Goal: Task Accomplishment & Management: Manage account settings

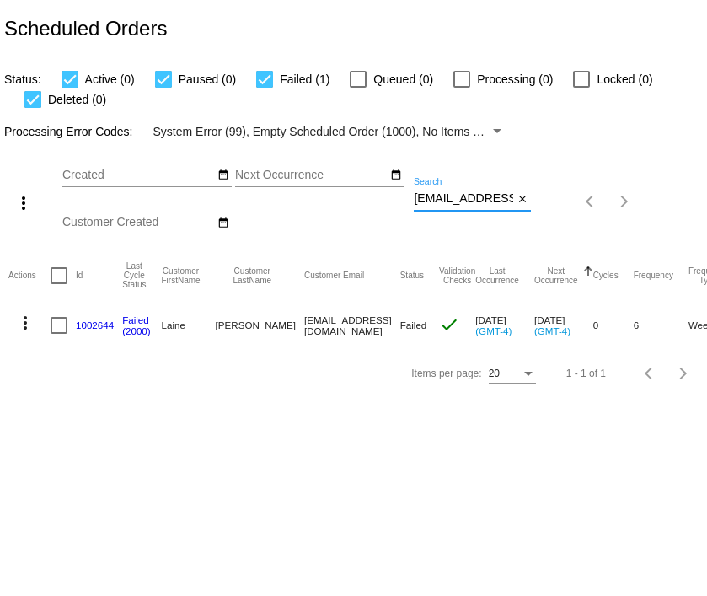
scroll to position [0, 15]
click at [486, 201] on input "[EMAIL_ADDRESS][DOMAIN_NAME]" at bounding box center [463, 198] width 99 height 13
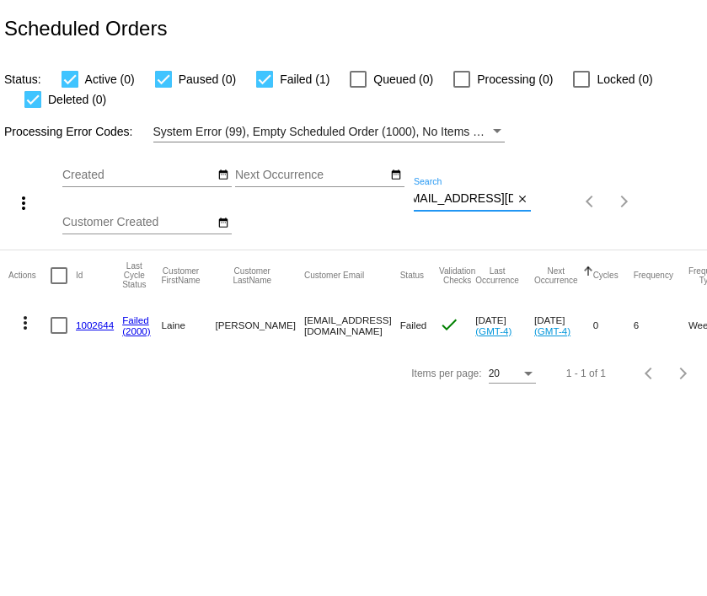
paste input "stravers222"
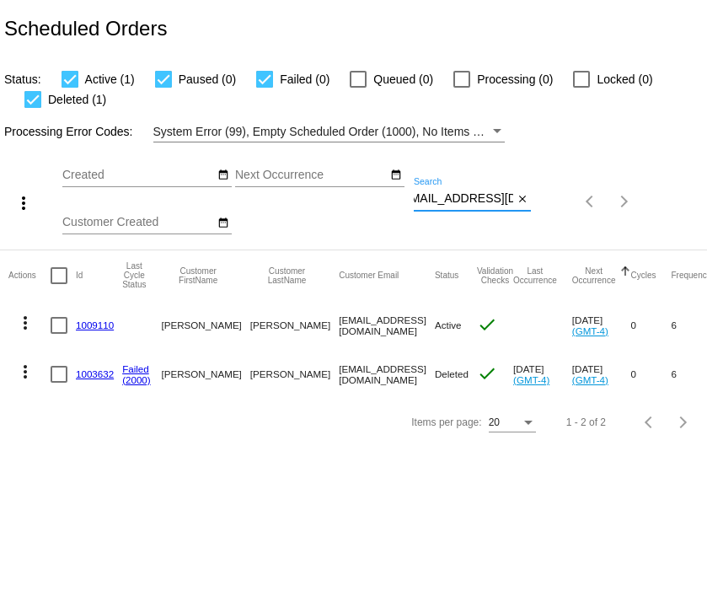
scroll to position [0, 0]
type input "[EMAIL_ADDRESS][DOMAIN_NAME]"
click at [102, 322] on link "1009110" at bounding box center [95, 324] width 38 height 11
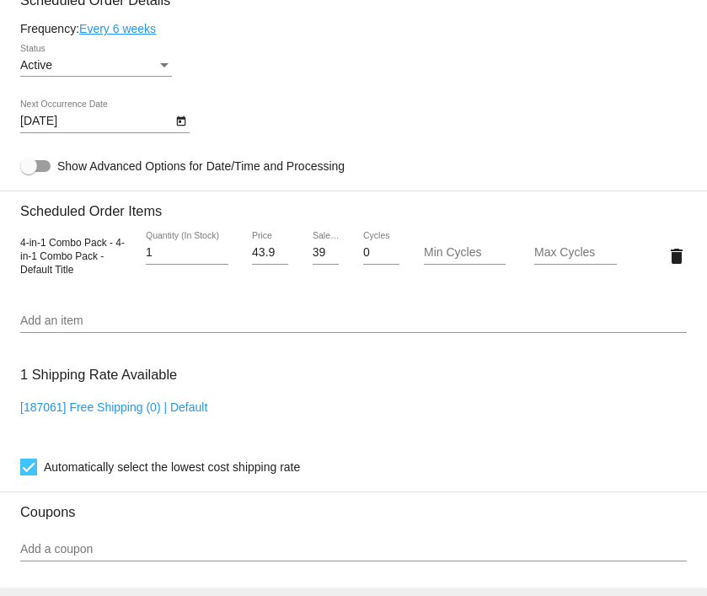
scroll to position [894, 0]
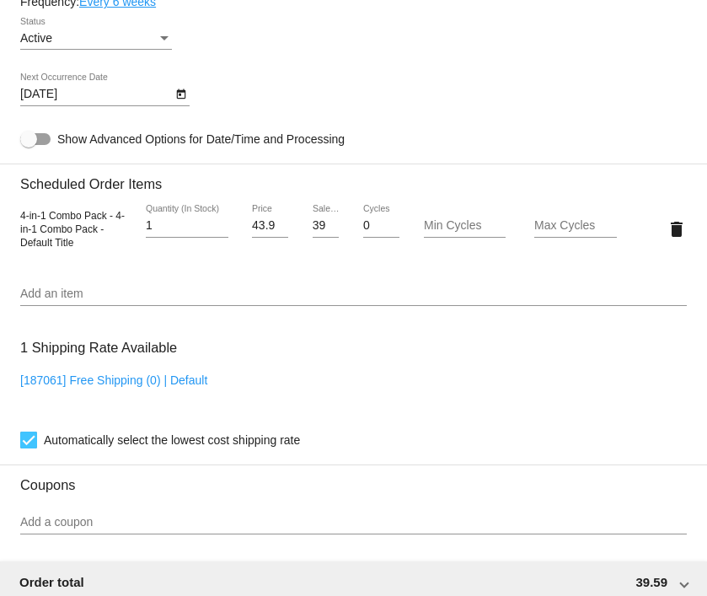
click at [319, 233] on input "39.59" at bounding box center [326, 225] width 27 height 13
drag, startPoint x: 319, startPoint y: 234, endPoint x: 417, endPoint y: 241, distance: 98.0
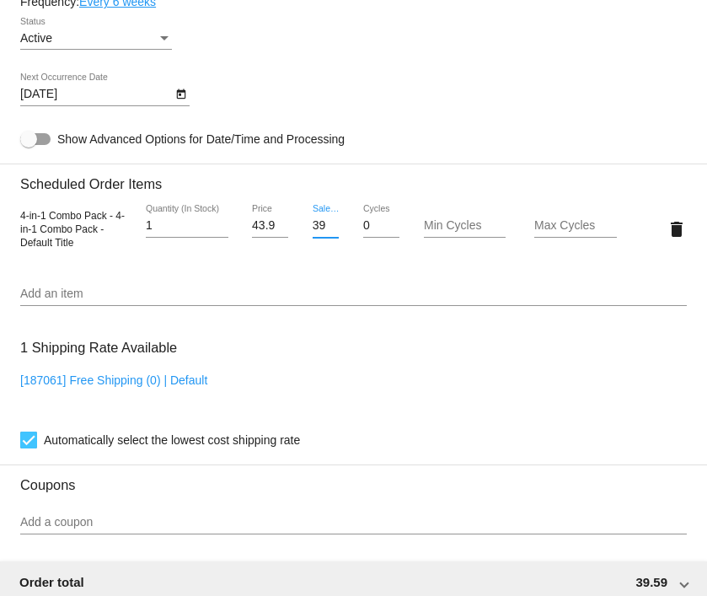
click at [417, 239] on div "4-in-1 Combo Pack - 4-in-1 Combo Pack - Default Title 1 Quantity (In Stock) 43.…" at bounding box center [353, 229] width 667 height 48
click at [404, 283] on mat-card "Customer 6863378: [PERSON_NAME] [EMAIL_ADDRESS][DOMAIN_NAME] Customer Shipping …" at bounding box center [353, 196] width 707 height 1698
click at [314, 230] on input "39.59" at bounding box center [326, 225] width 27 height 13
type input "35.59"
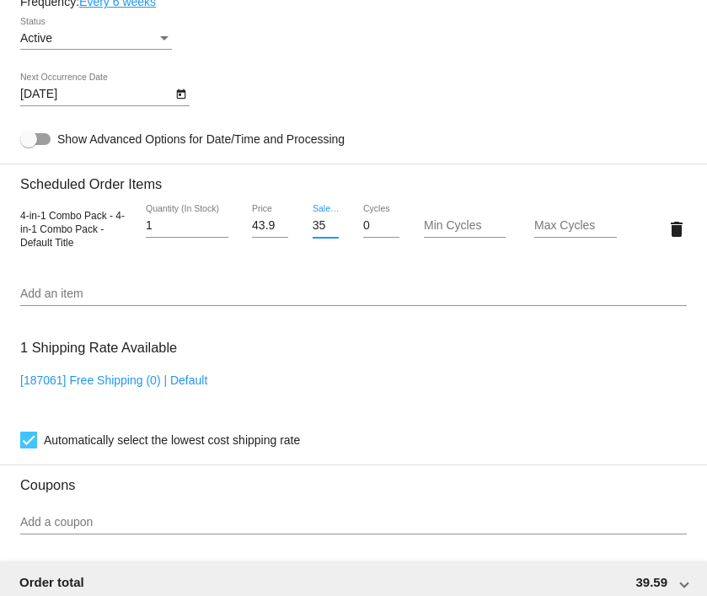
click at [312, 296] on mat-card "Customer 6863378: [PERSON_NAME] [EMAIL_ADDRESS][DOMAIN_NAME] Customer Shipping …" at bounding box center [353, 196] width 707 height 1698
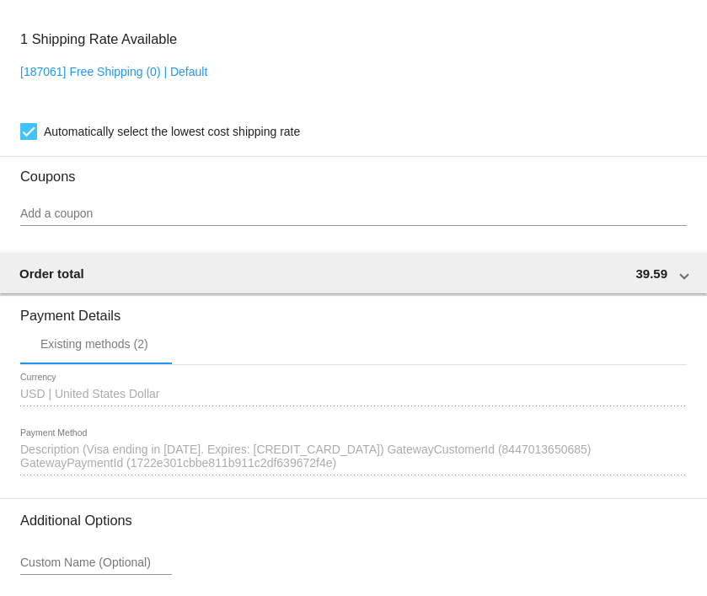
scroll to position [1200, 0]
